Goal: Information Seeking & Learning: Check status

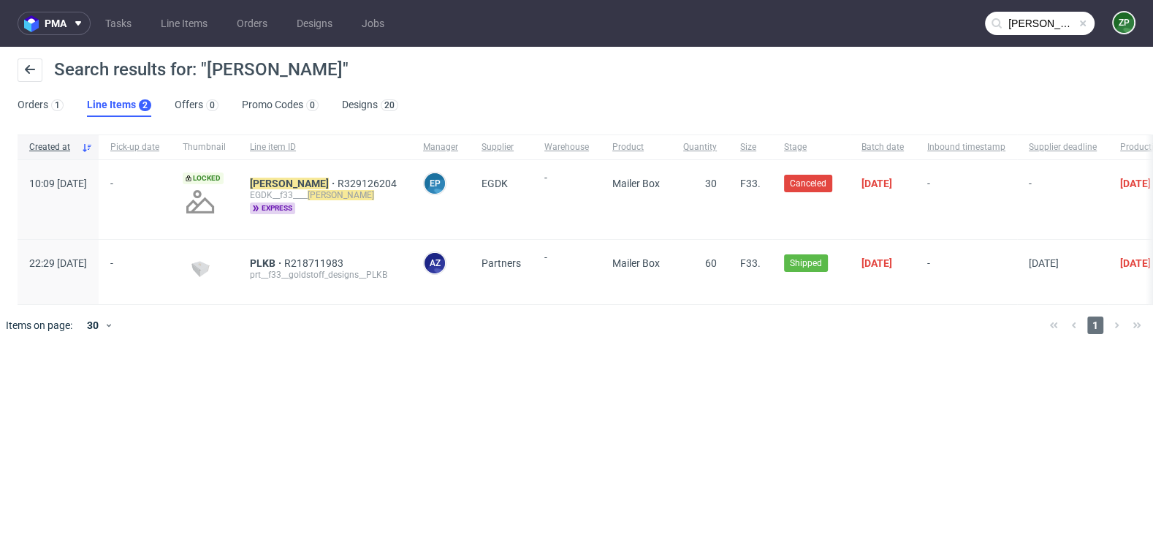
scroll to position [12, 0]
click at [1082, 34] on input "[PERSON_NAME]" at bounding box center [1040, 23] width 110 height 23
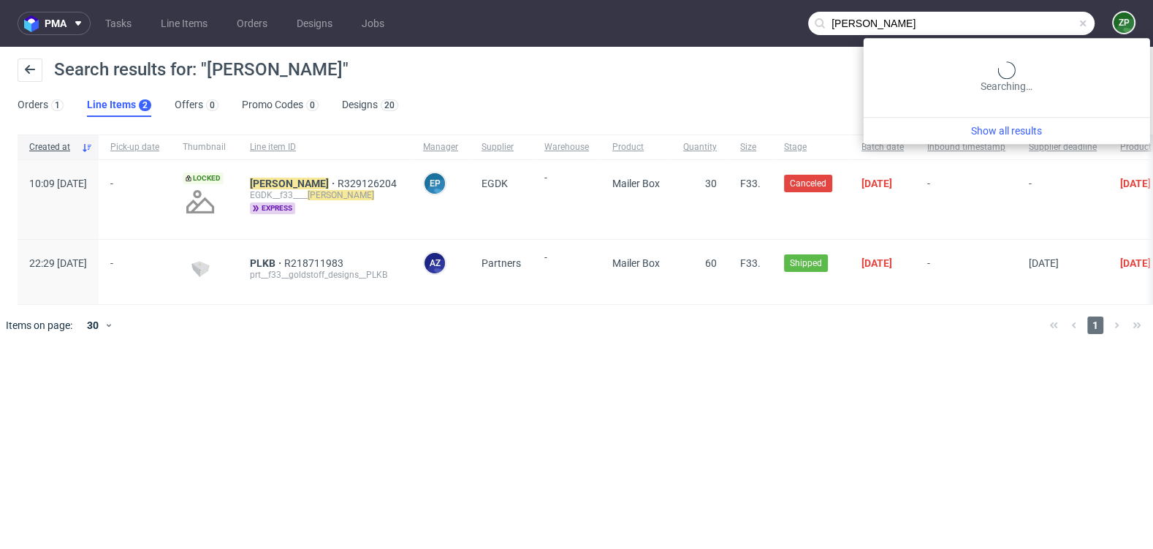
click at [1069, 29] on input "[PERSON_NAME]" at bounding box center [951, 23] width 286 height 23
click at [968, 29] on input "yoel" at bounding box center [951, 23] width 286 height 23
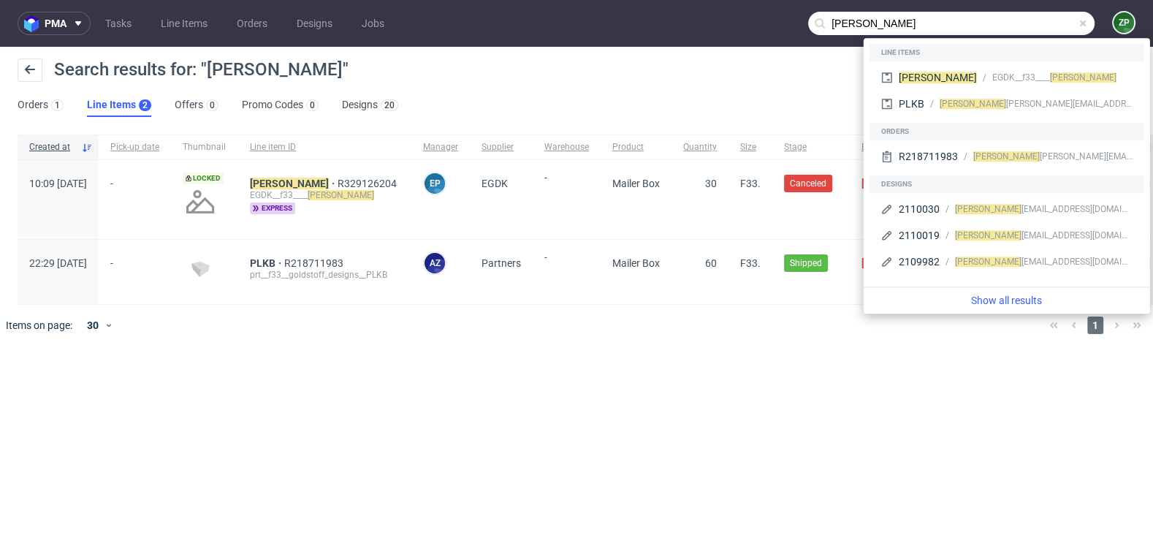
click at [968, 29] on input "yoel" at bounding box center [951, 23] width 286 height 23
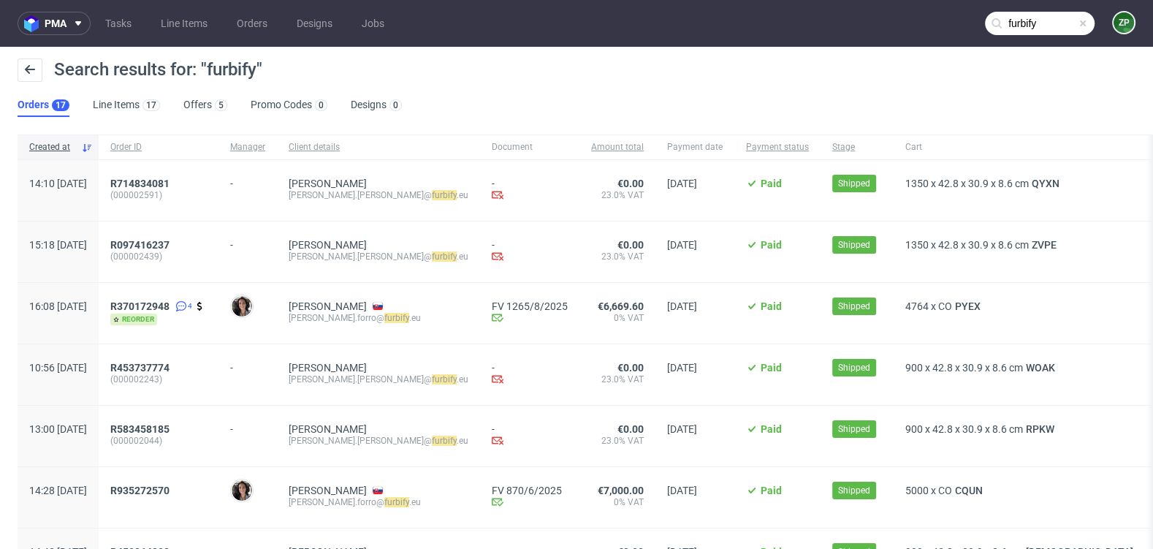
click at [1029, 15] on input "furbify" at bounding box center [1040, 23] width 110 height 23
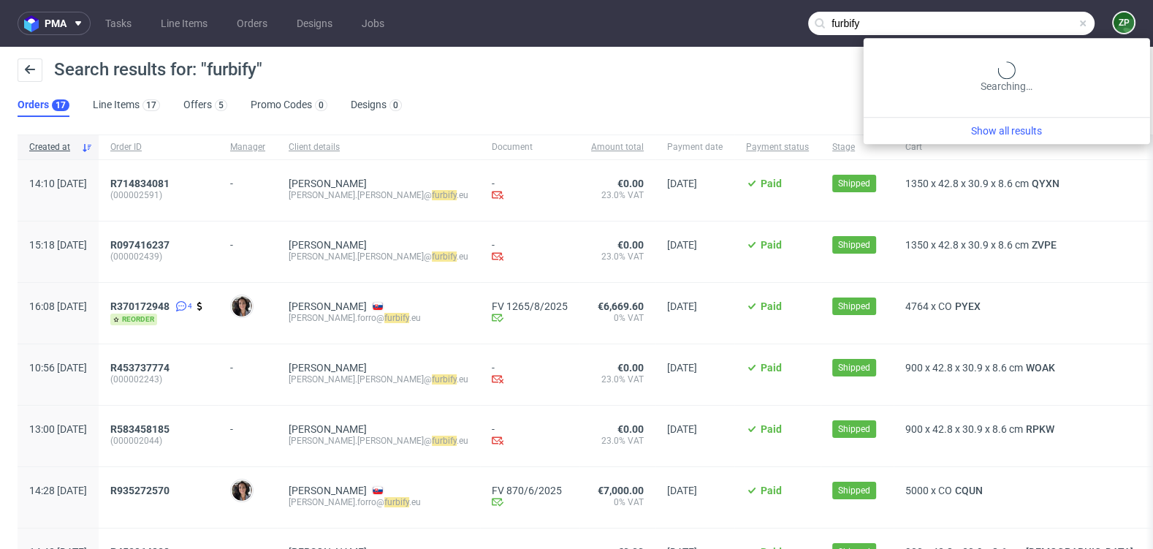
click at [996, 18] on input "furbify" at bounding box center [951, 23] width 286 height 23
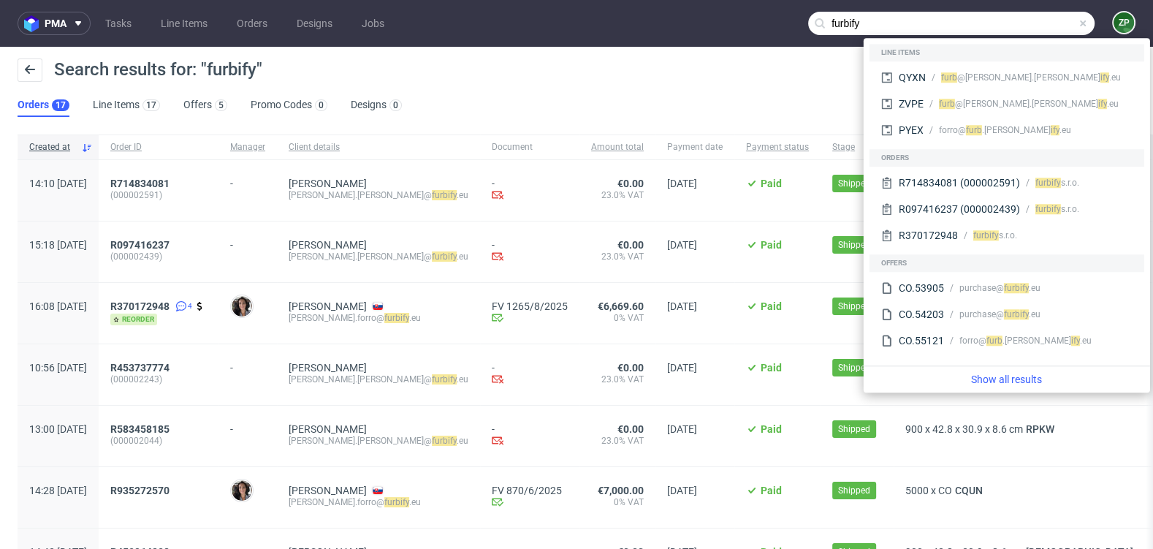
click at [996, 18] on input "furbify" at bounding box center [951, 23] width 286 height 23
paste input "R419689057"
type input "R419689057"
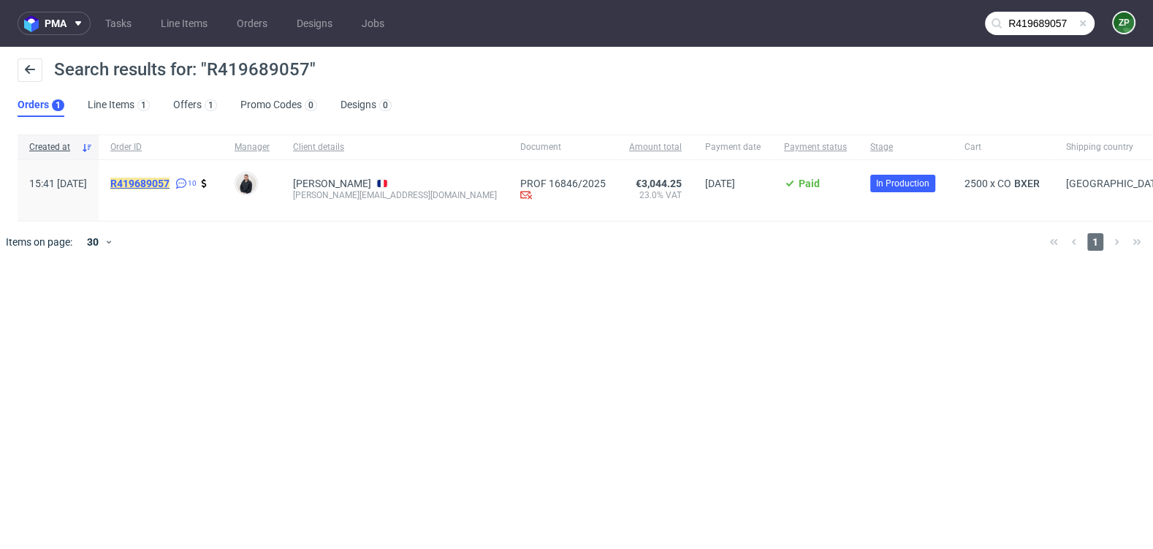
click at [170, 186] on mark "R419689057" at bounding box center [139, 184] width 59 height 12
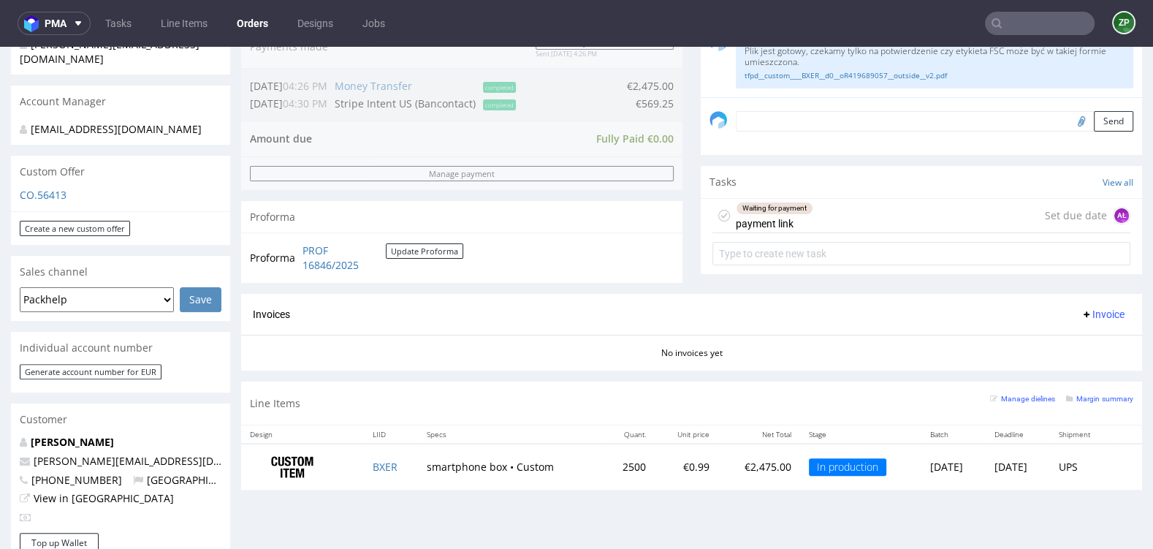
scroll to position [406, 0]
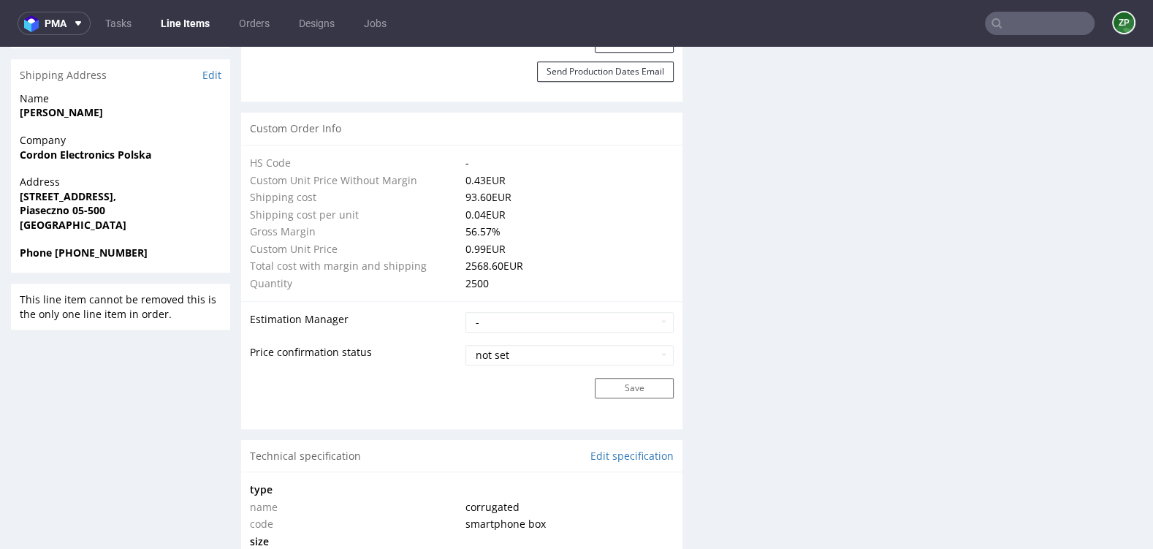
scroll to position [997, 0]
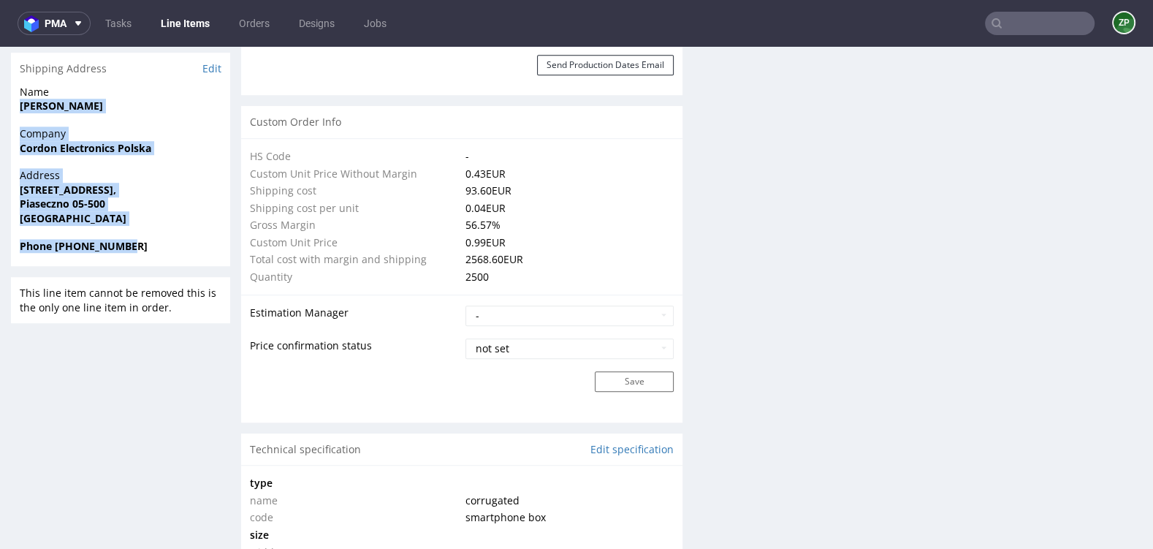
drag, startPoint x: 20, startPoint y: 103, endPoint x: 156, endPoint y: 247, distance: 197.5
click at [156, 247] on section "Shipping Address Edit Name Tomasz Tomasik Company Cordon Electronics Polska Add…" at bounding box center [120, 159] width 219 height 213
copy section "Tomasz Tomasik Company Cordon Electronics Polska Address Pulawska 34, Piaseczno…"
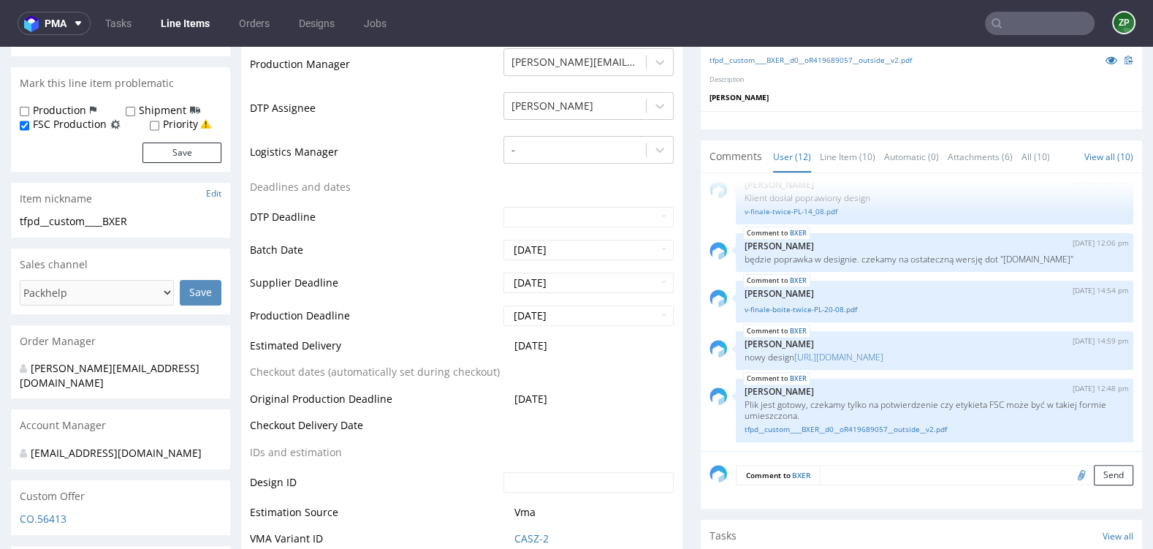
scroll to position [395, 0]
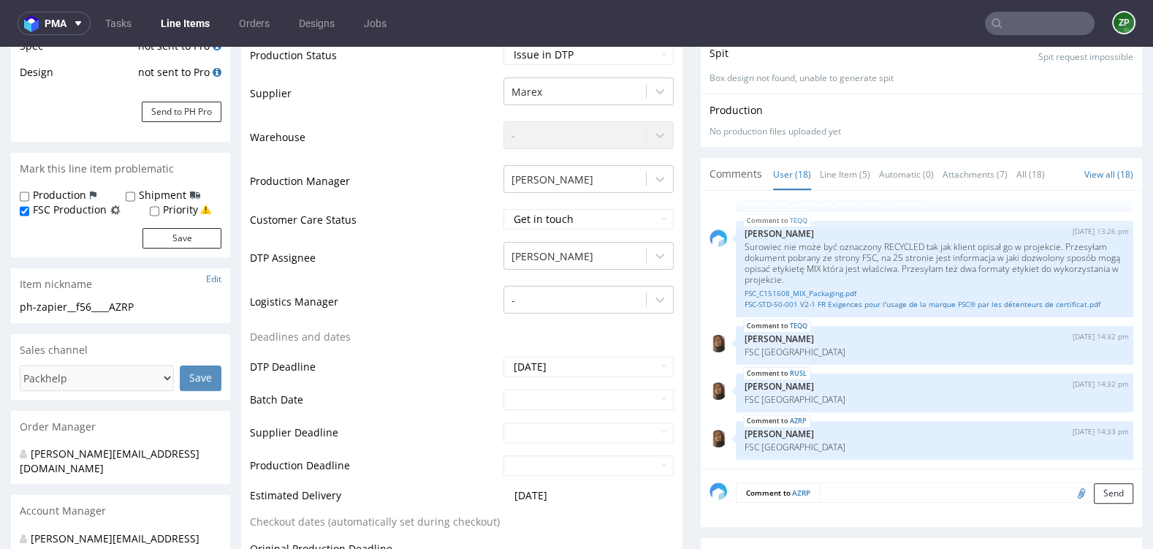
scroll to position [101, 0]
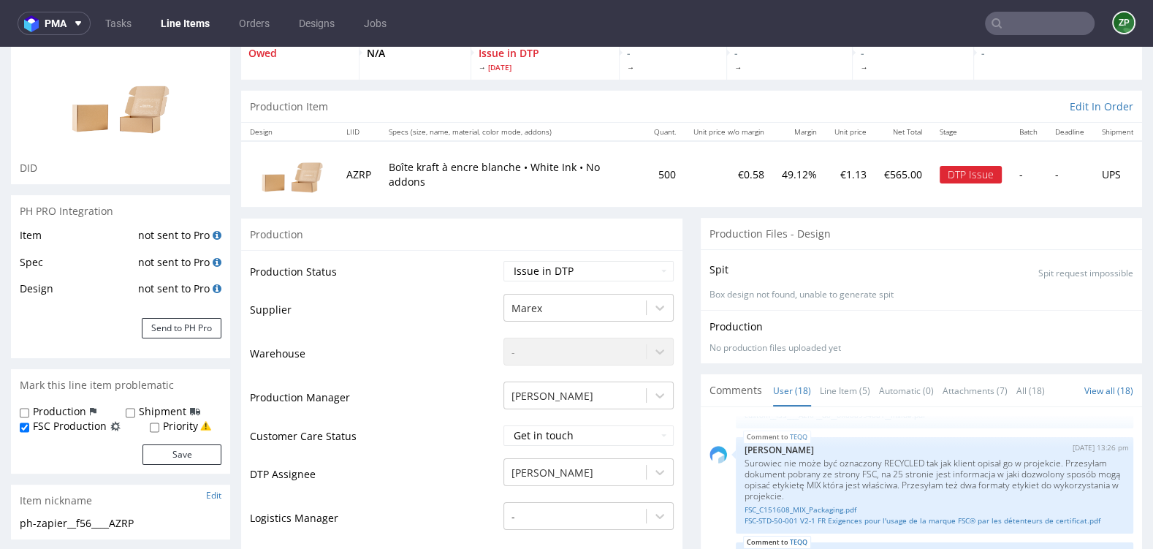
click at [1054, 26] on input "text" at bounding box center [1040, 23] width 110 height 23
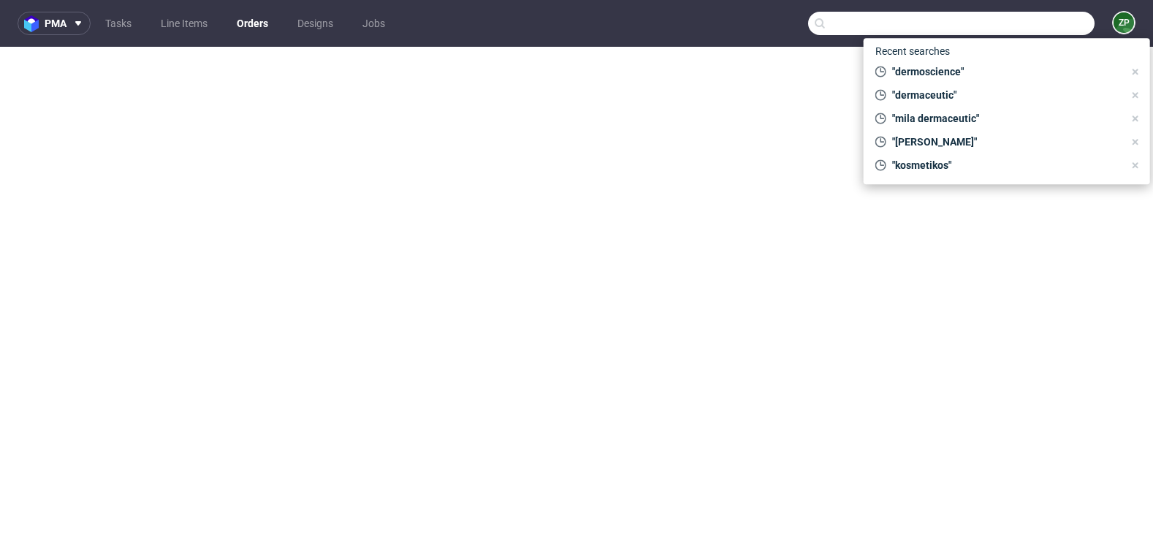
click at [1009, 28] on input "text" at bounding box center [951, 23] width 286 height 23
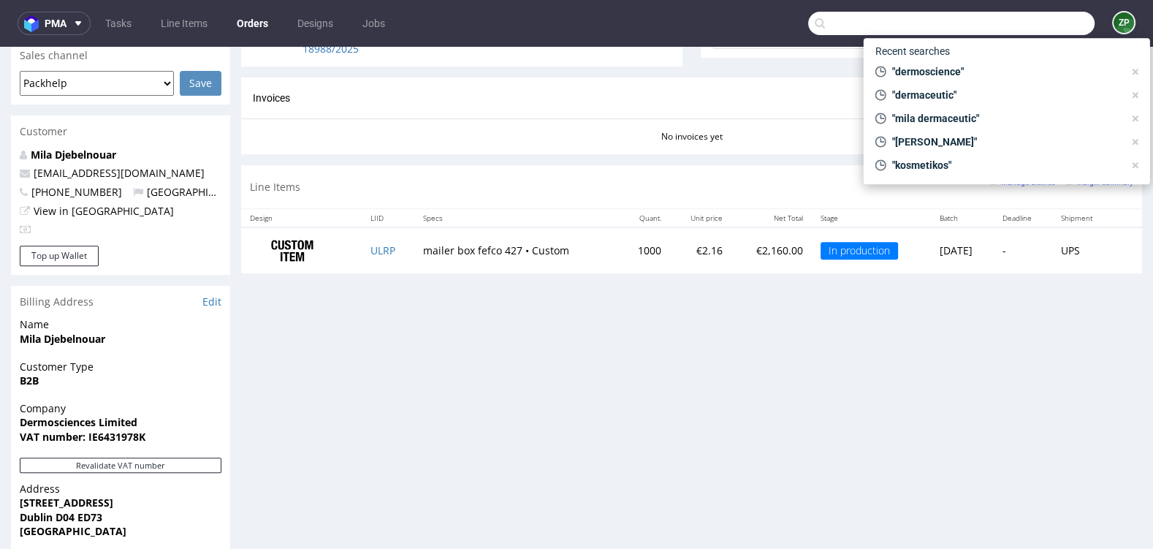
scroll to position [122, 0]
type input "CANCOM GmbH"
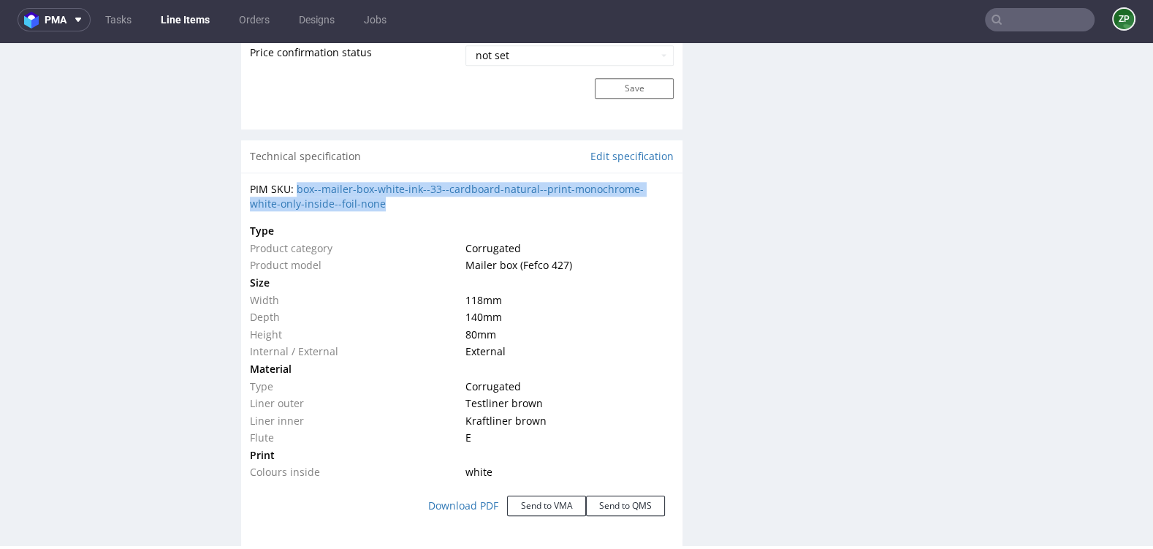
scroll to position [889, 0]
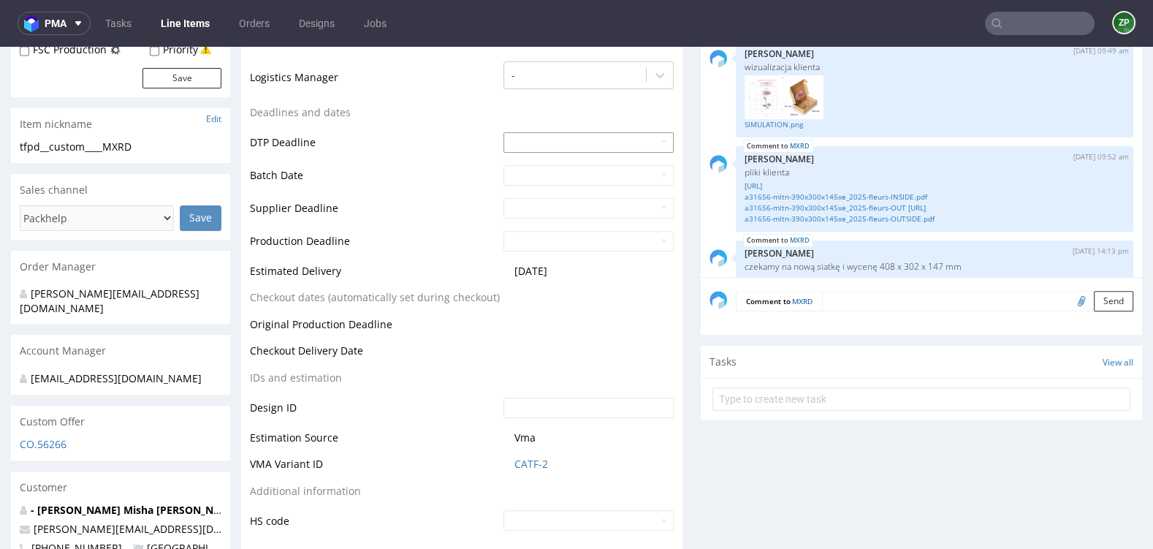
scroll to position [498, 0]
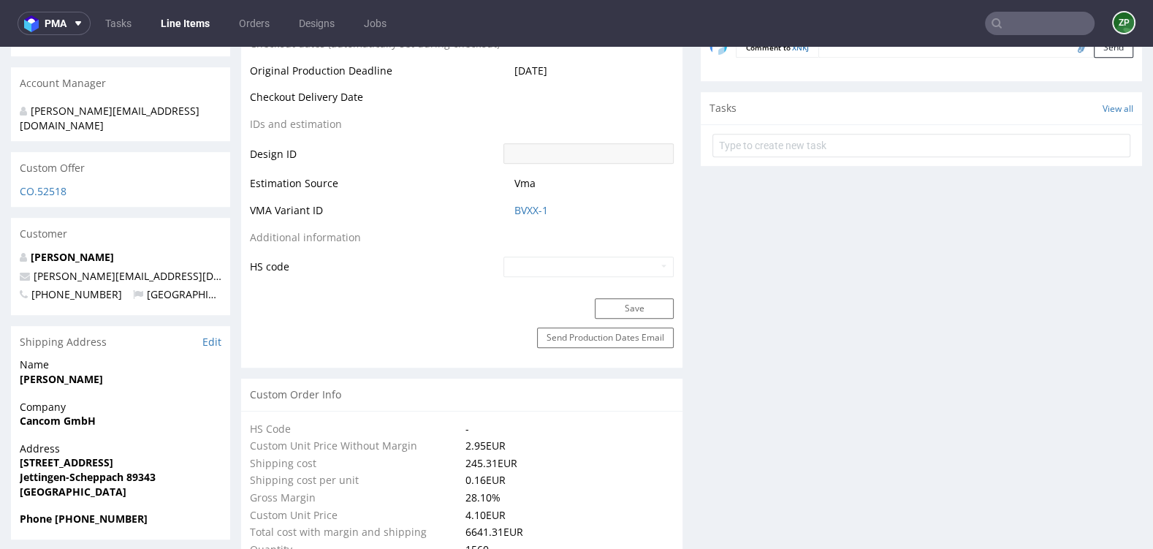
scroll to position [739, 0]
